Goal: Task Accomplishment & Management: Use online tool/utility

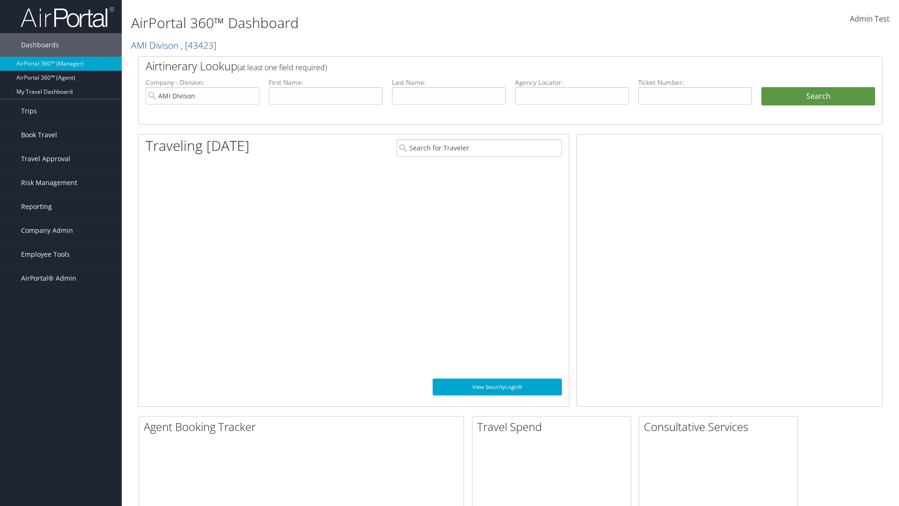
click at [61, 230] on span "Company Admin" at bounding box center [47, 230] width 52 height 23
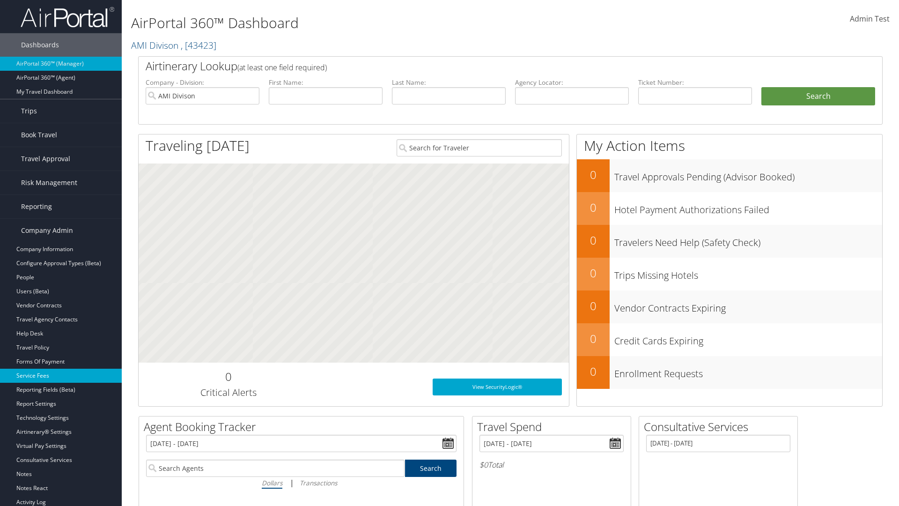
click at [61, 375] on link "Service Fees" at bounding box center [61, 375] width 122 height 14
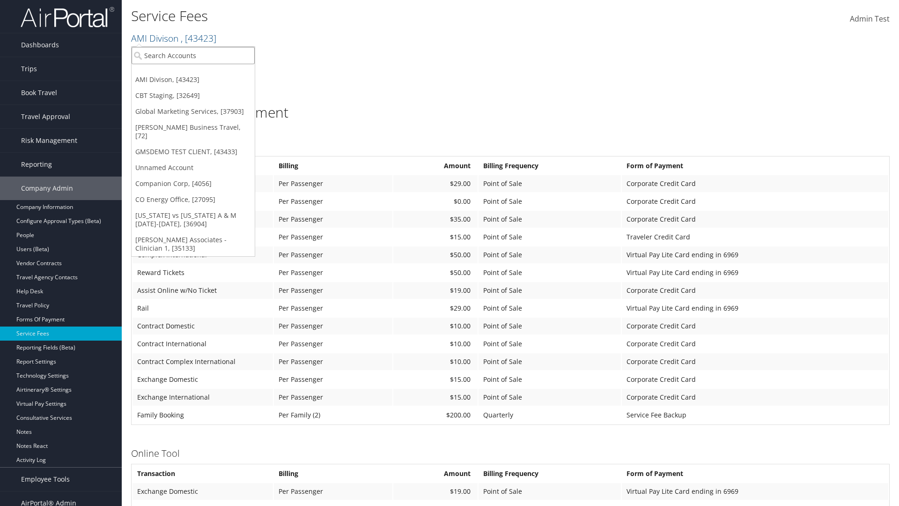
click at [193, 55] on input "search" at bounding box center [193, 55] width 123 height 17
type input "CBTSTG"
click at [193, 73] on div "CBT Staging (CBTSTG), [32649]" at bounding box center [192, 72] width 133 height 8
